Goal: Navigation & Orientation: Find specific page/section

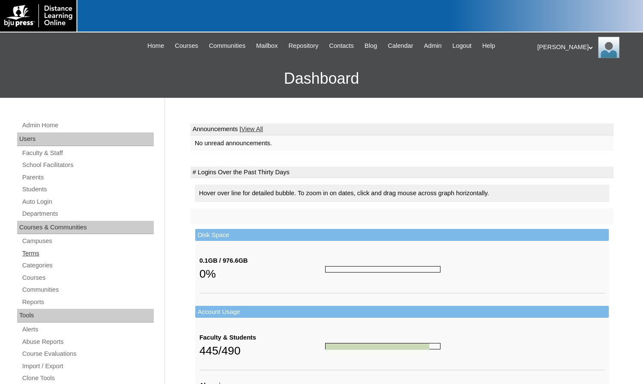
click at [44, 256] on link "Terms" at bounding box center [87, 253] width 133 height 11
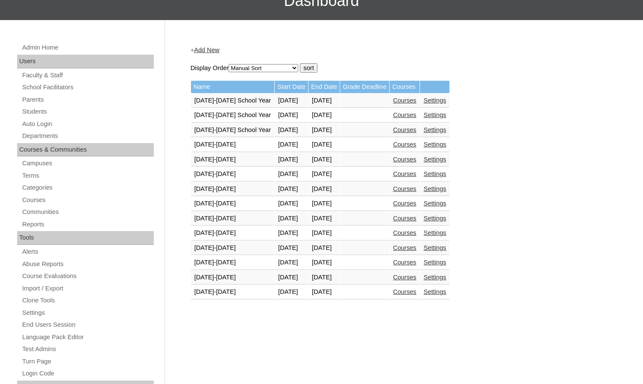
scroll to position [85, 0]
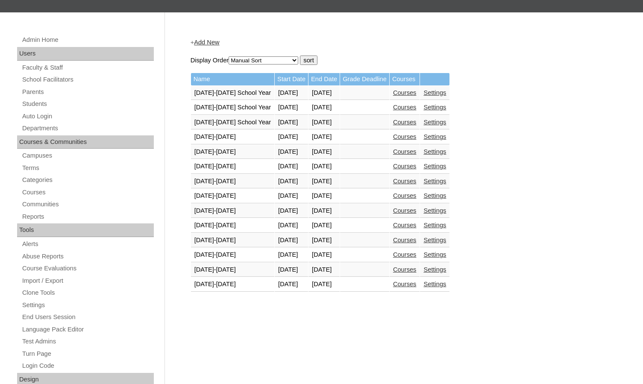
click at [415, 286] on link "Courses" at bounding box center [405, 284] width 24 height 7
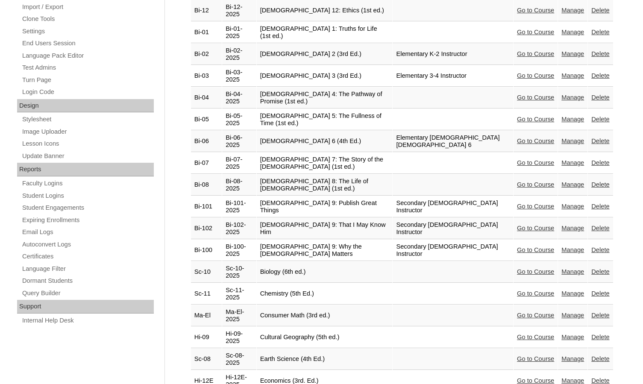
scroll to position [385, 0]
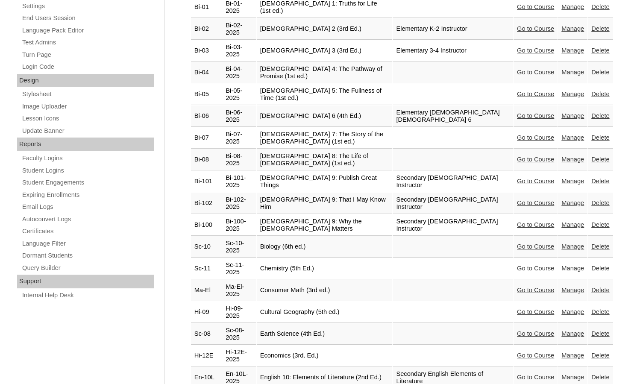
click at [517, 330] on link "Go to Course" at bounding box center [535, 333] width 37 height 7
